Goal: Information Seeking & Learning: Learn about a topic

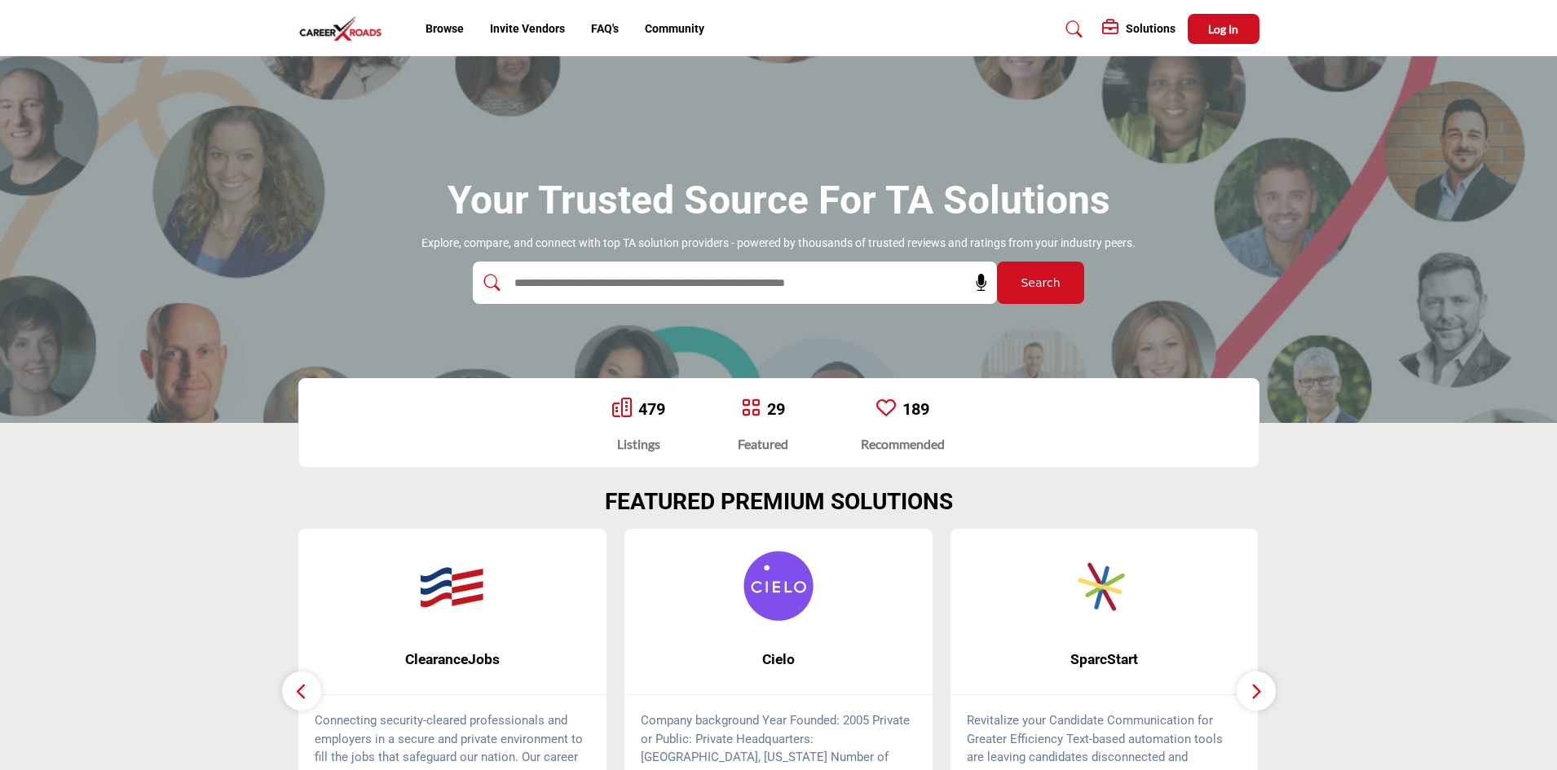
click at [731, 285] on input "text" at bounding box center [699, 283] width 389 height 24
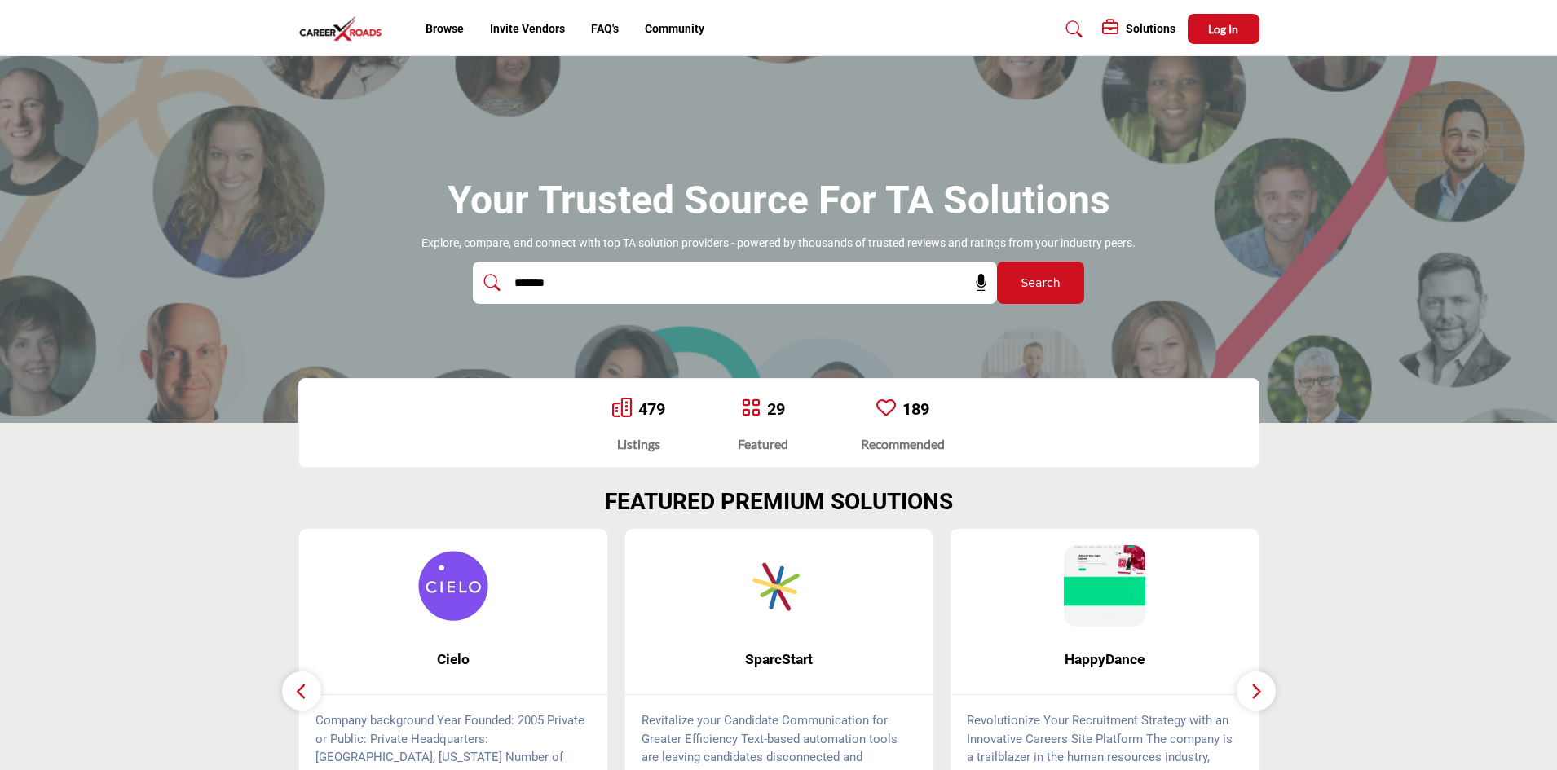
type input "*******"
click at [997, 262] on button "Search" at bounding box center [1040, 283] width 87 height 42
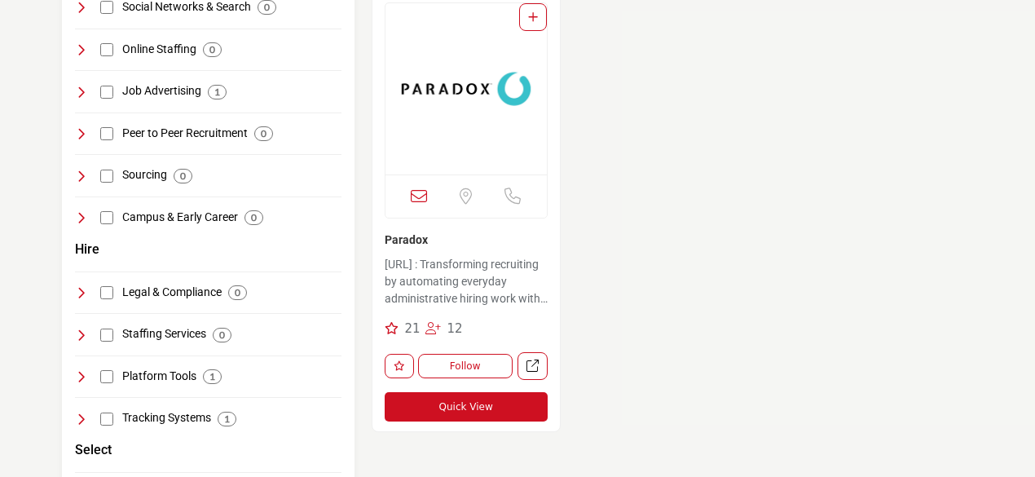
scroll to position [408, 0]
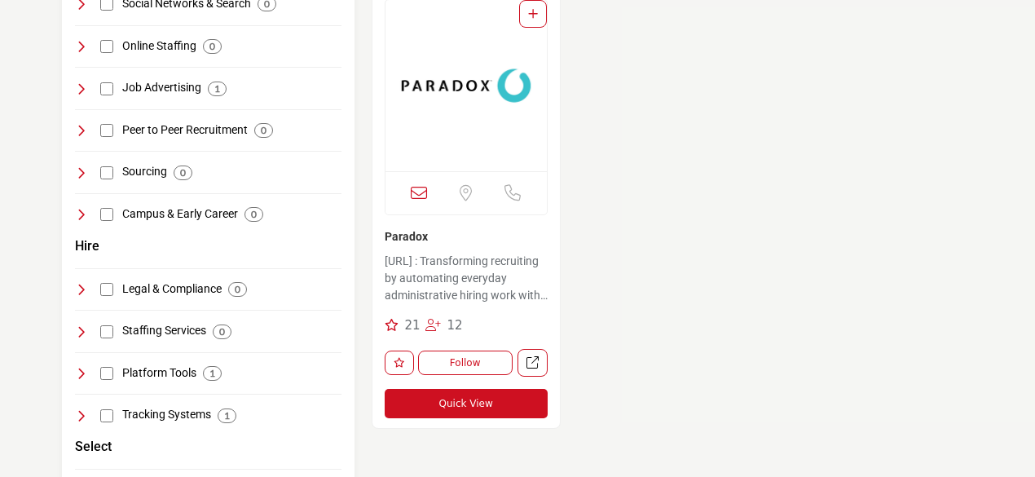
click at [464, 282] on p "[URL] : Transforming recruiting by automating everyday administrative hiring wo…" at bounding box center [466, 280] width 163 height 55
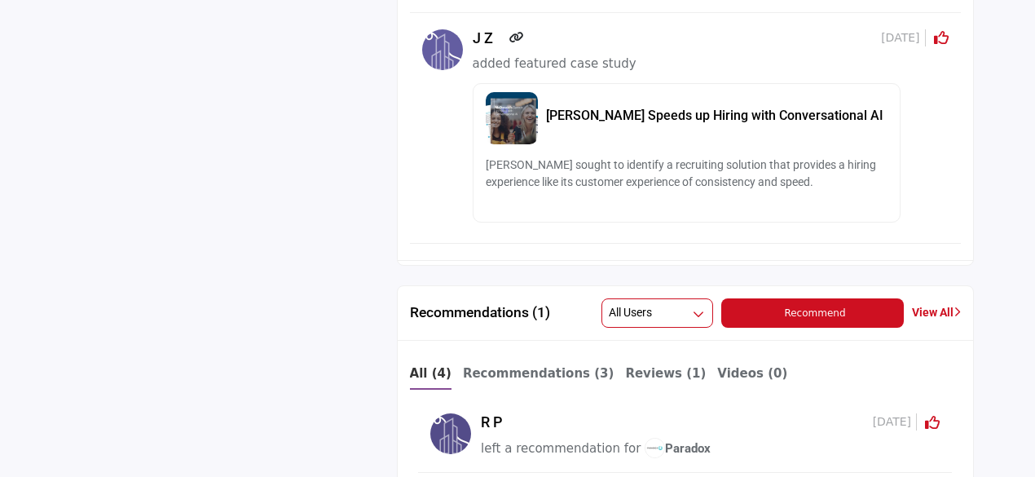
scroll to position [1794, 0]
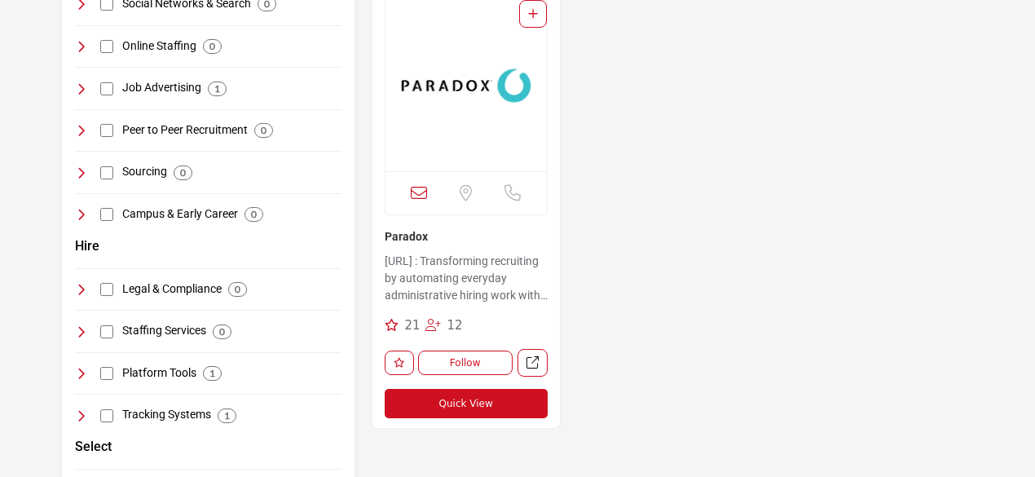
scroll to position [408, 0]
click at [432, 324] on icon at bounding box center [433, 325] width 15 height 12
click at [448, 324] on span "12" at bounding box center [455, 325] width 15 height 15
click at [430, 324] on icon at bounding box center [433, 325] width 15 height 12
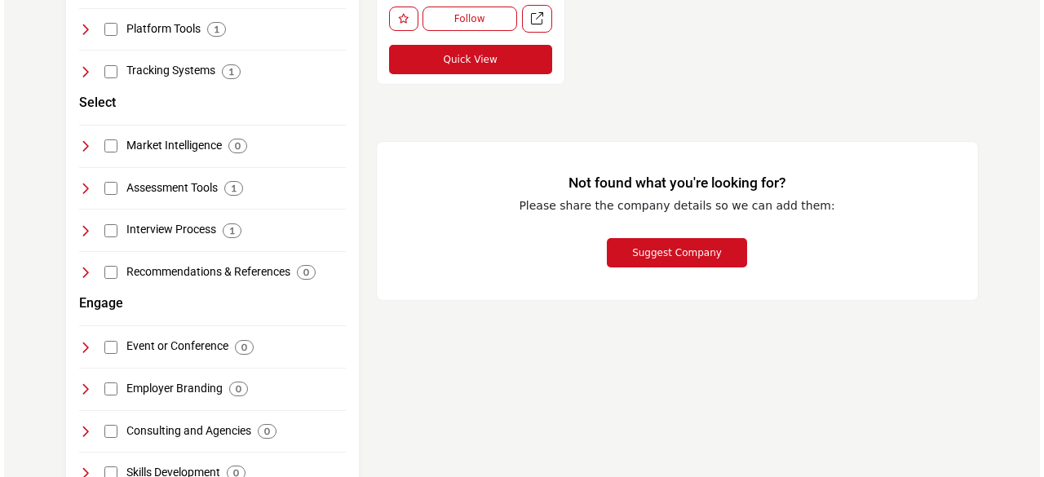
scroll to position [652, 0]
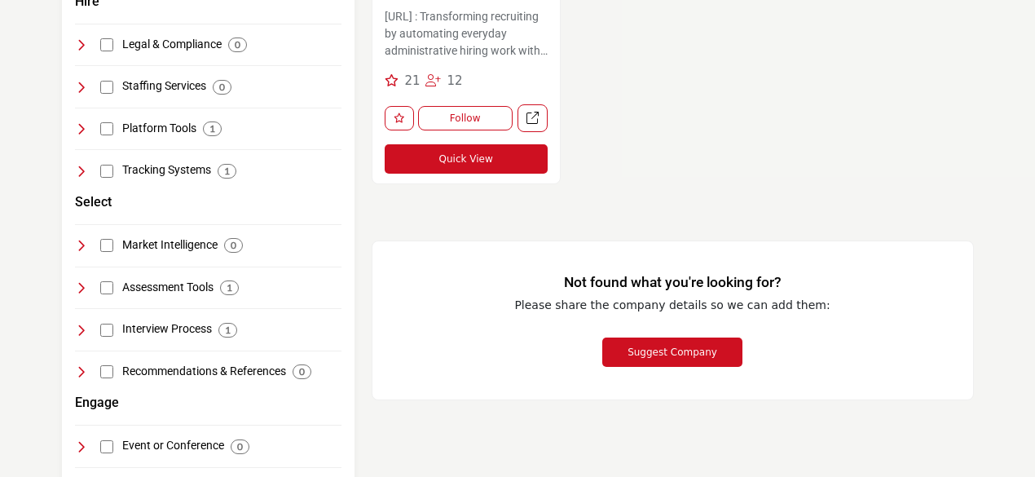
click at [491, 157] on button "Quick View" at bounding box center [466, 158] width 163 height 29
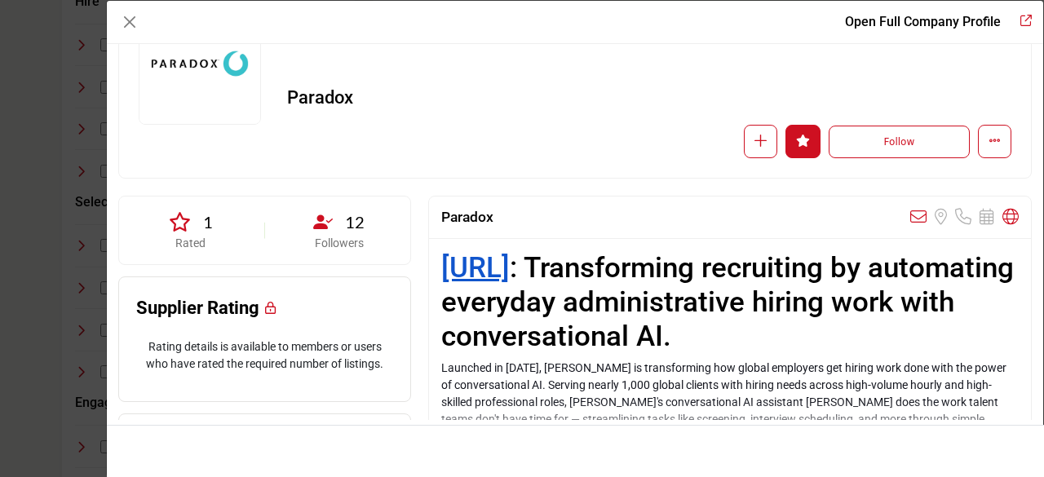
scroll to position [163, 0]
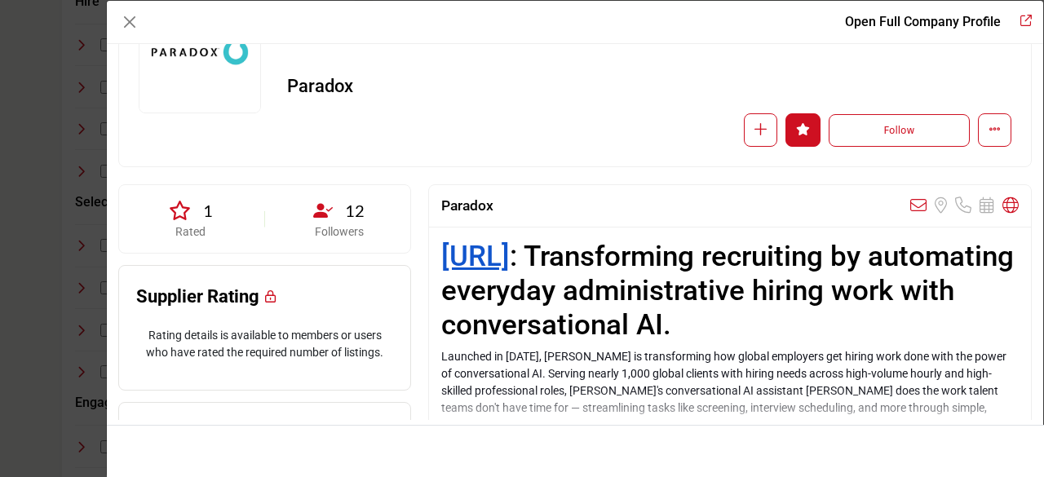
click at [326, 221] on div "12 Followers" at bounding box center [339, 219] width 102 height 42
click at [359, 210] on span "12" at bounding box center [355, 210] width 20 height 24
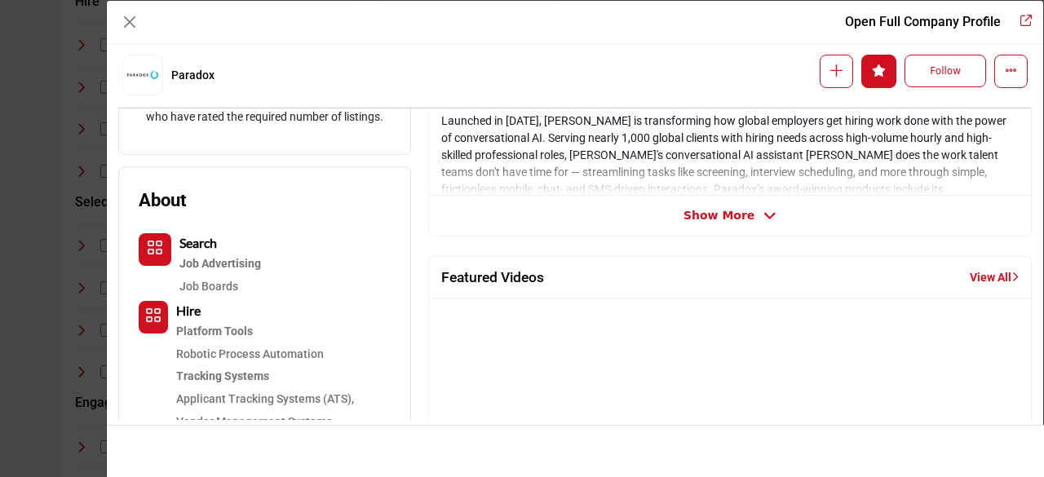
scroll to position [554, 0]
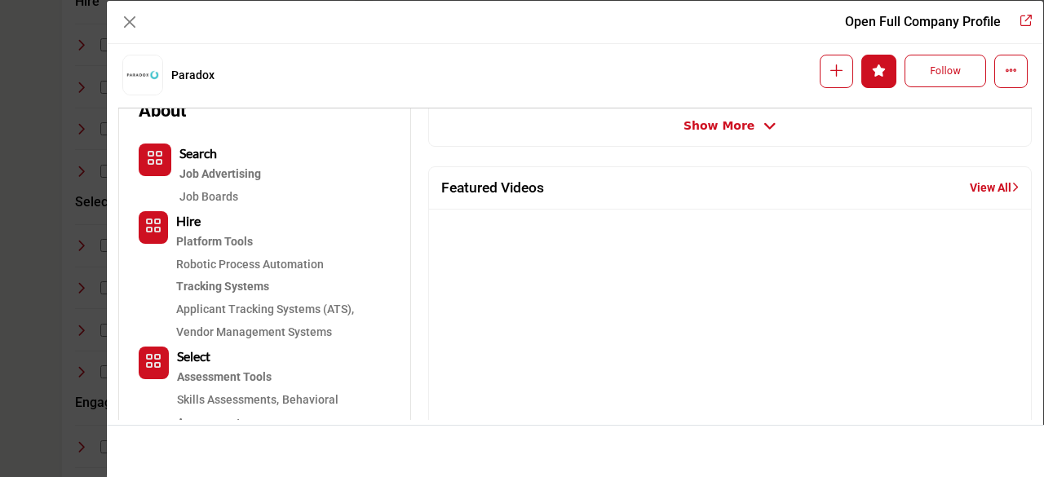
click at [730, 125] on span "Show More" at bounding box center [718, 125] width 71 height 17
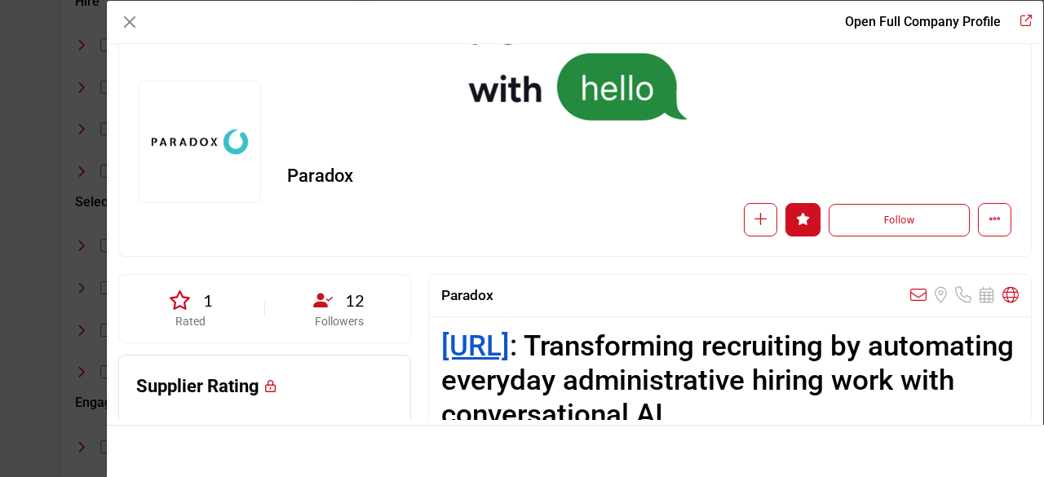
scroll to position [0, 0]
